Goal: Transaction & Acquisition: Obtain resource

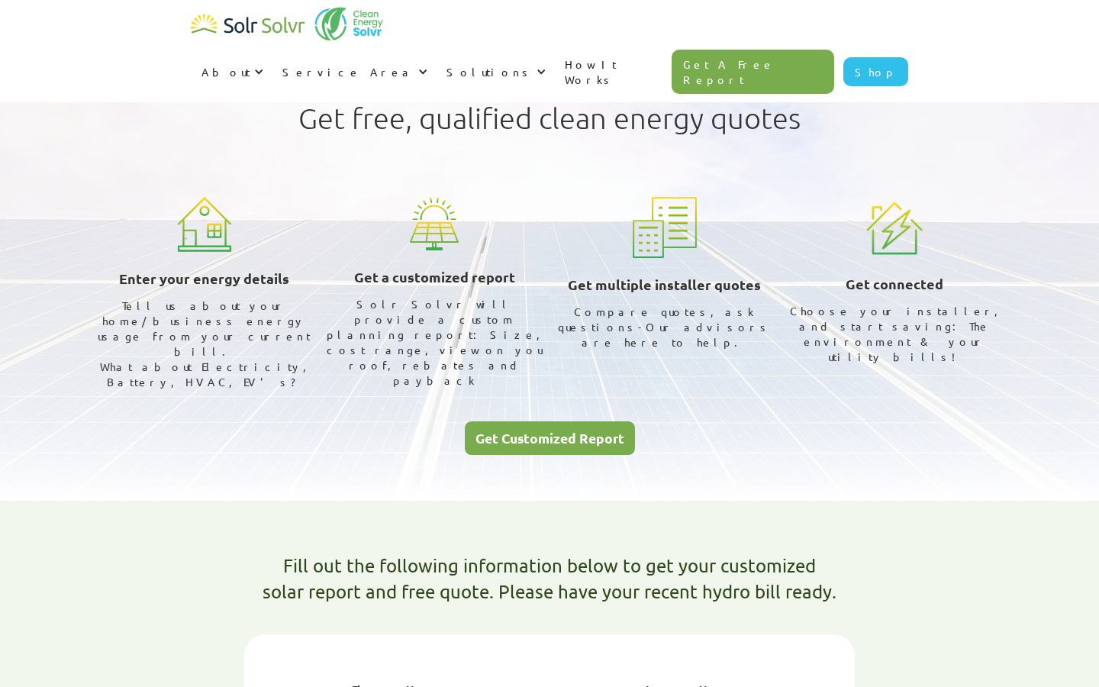
select select "Ontario Power Generation"
select select "75%"
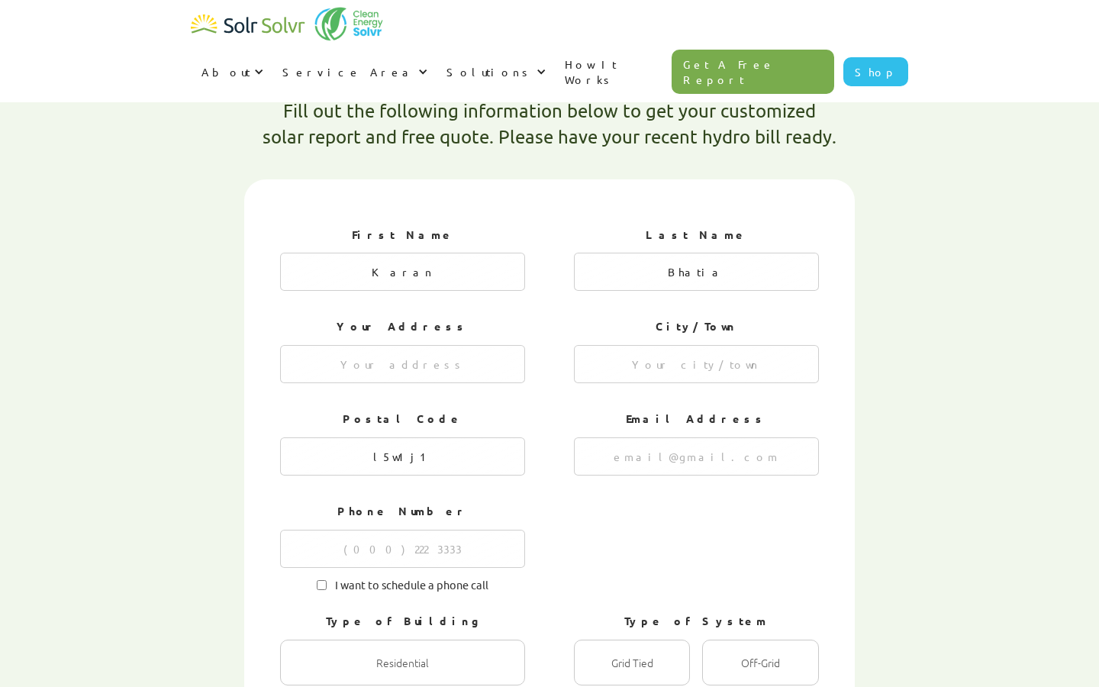
click at [314, 179] on div "First Name [PERSON_NAME] Last Name [PERSON_NAME] Your Address City/Town Postal …" at bounding box center [549, 613] width 610 height 868
click at [253, 20] on img "home" at bounding box center [248, 25] width 114 height 31
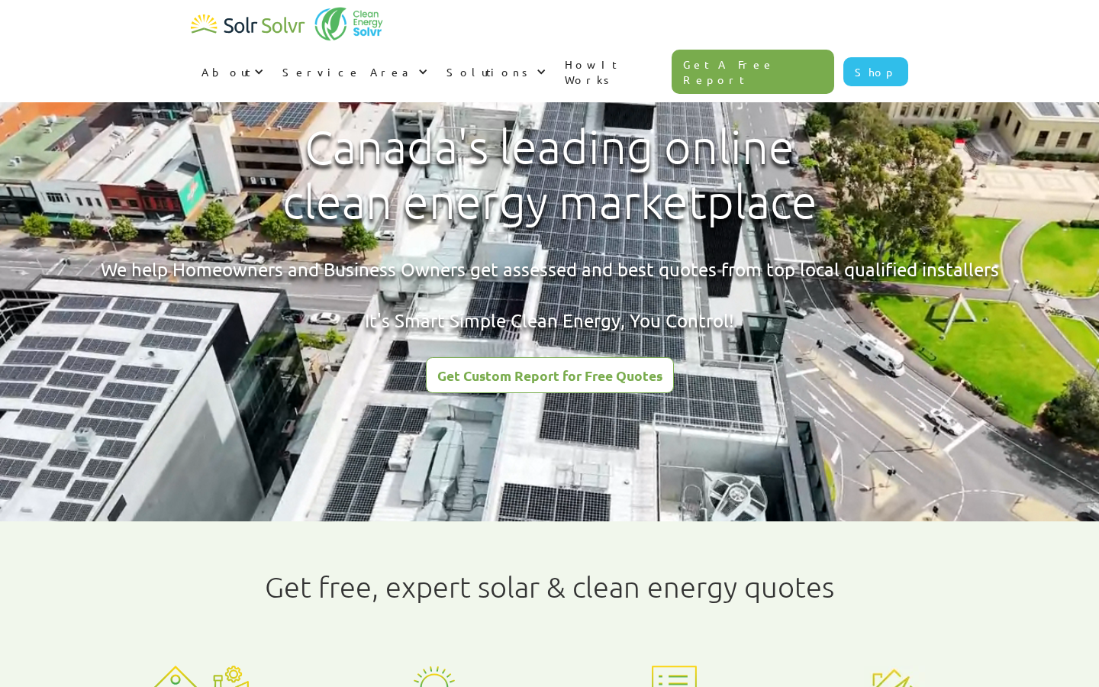
type input "Karan"
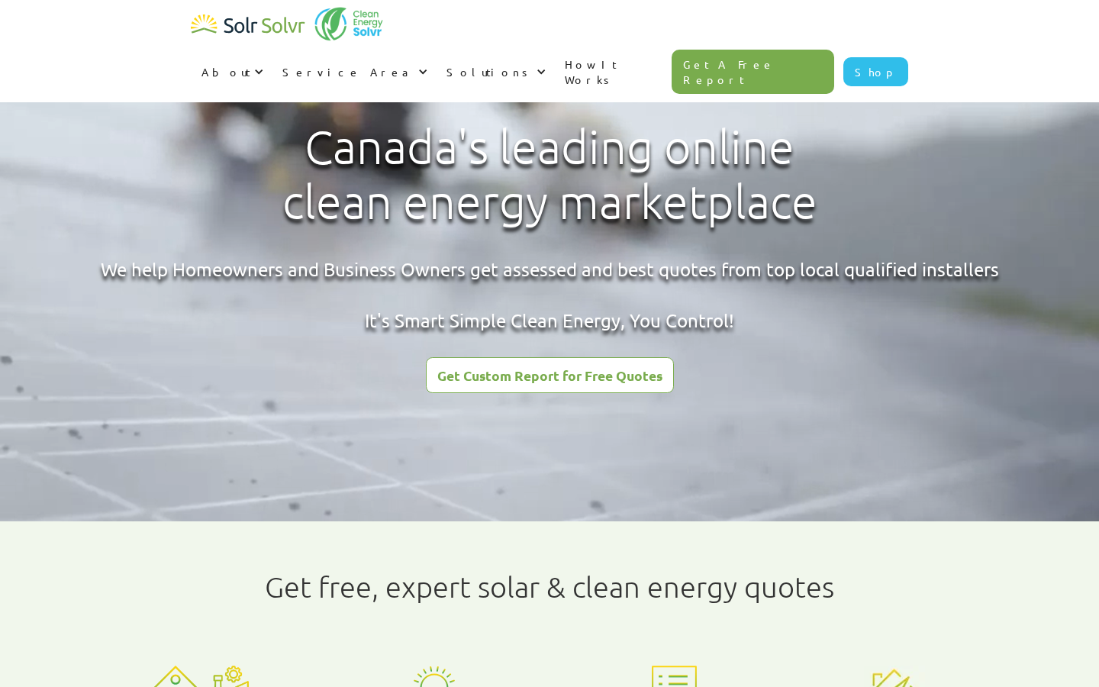
type input "Bhatia"
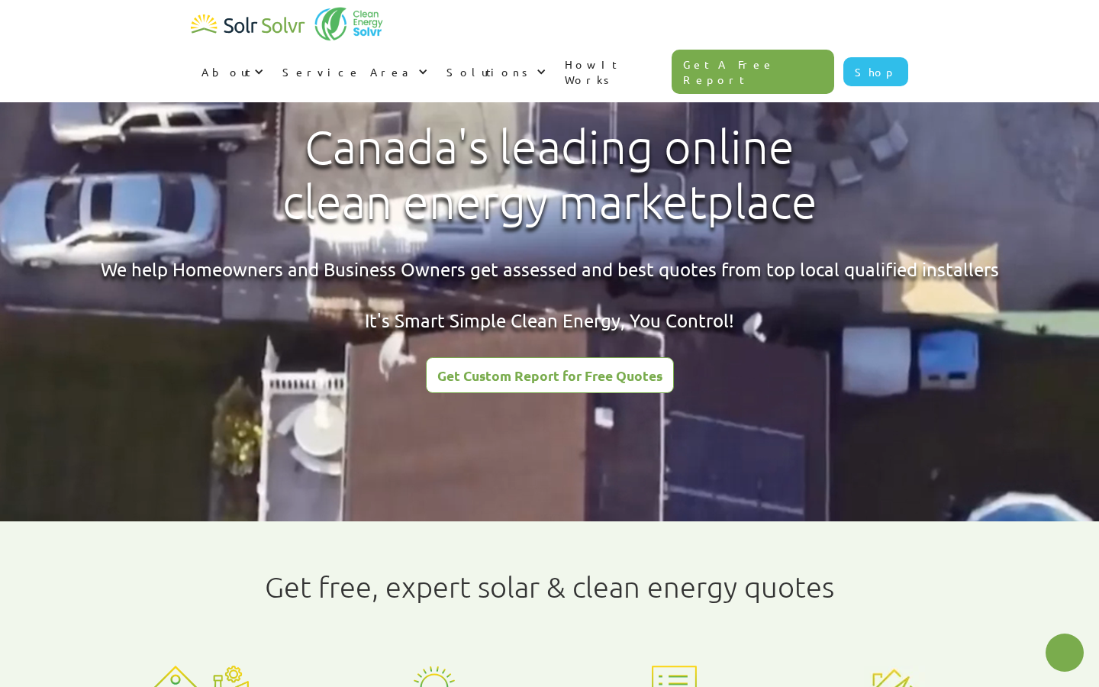
type textarea "x"
radio input "true"
